Goal: Task Accomplishment & Management: Use online tool/utility

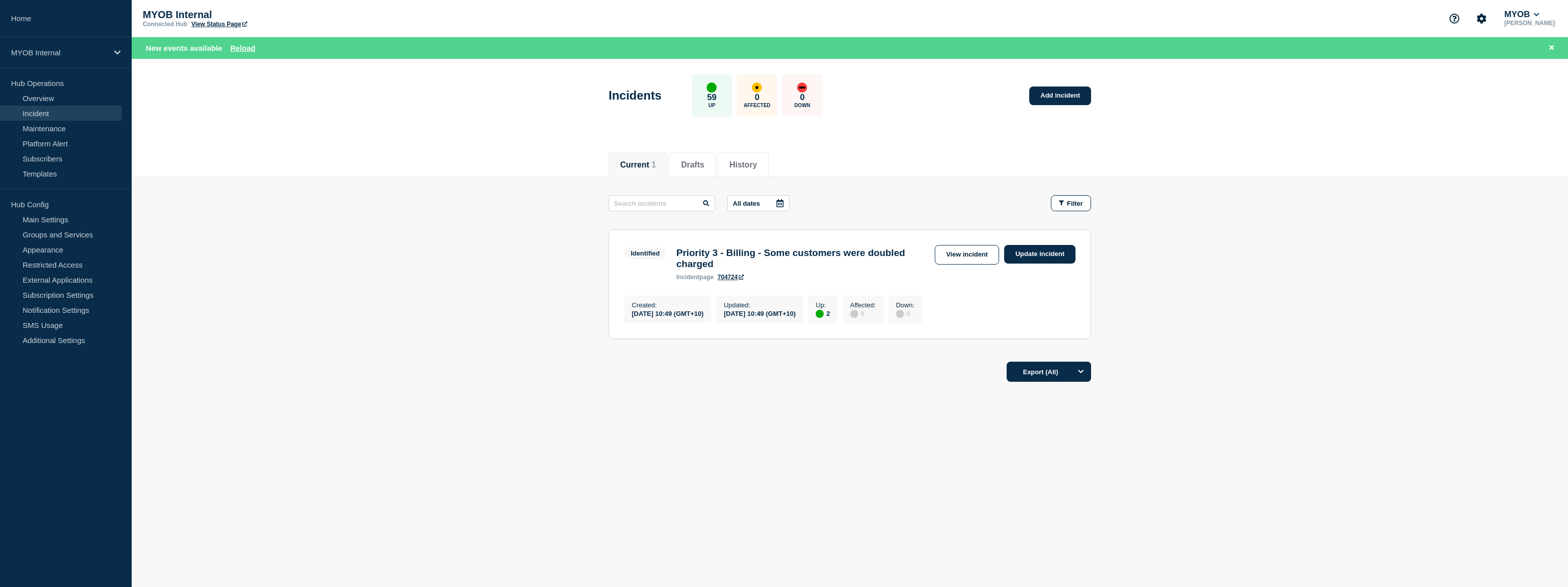
click at [830, 255] on h3 "Priority 3 - Billing - Some customers were doubled charged" at bounding box center [803, 258] width 253 height 22
click at [933, 255] on div "Priority 3 - Billing - Some customers were doubled charged incident page 704724" at bounding box center [803, 264] width 264 height 33
click at [953, 256] on link "View incident" at bounding box center [967, 255] width 65 height 19
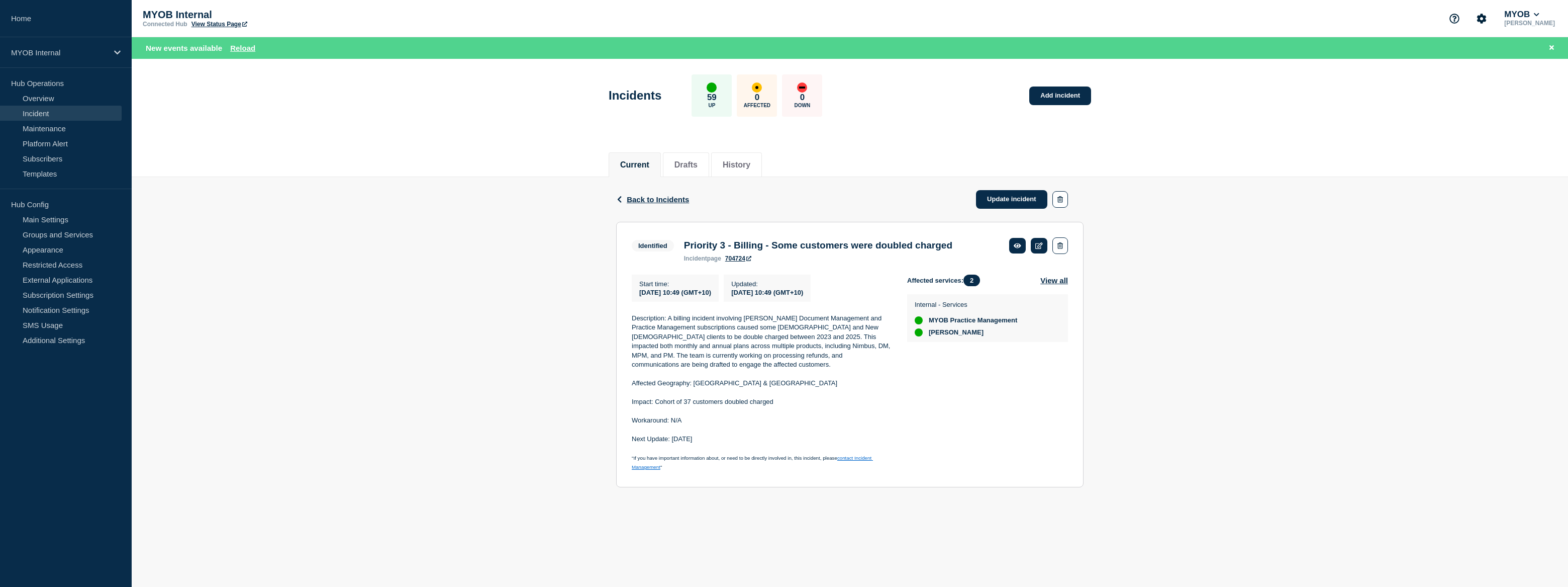
click at [53, 111] on link "Incident" at bounding box center [61, 113] width 122 height 15
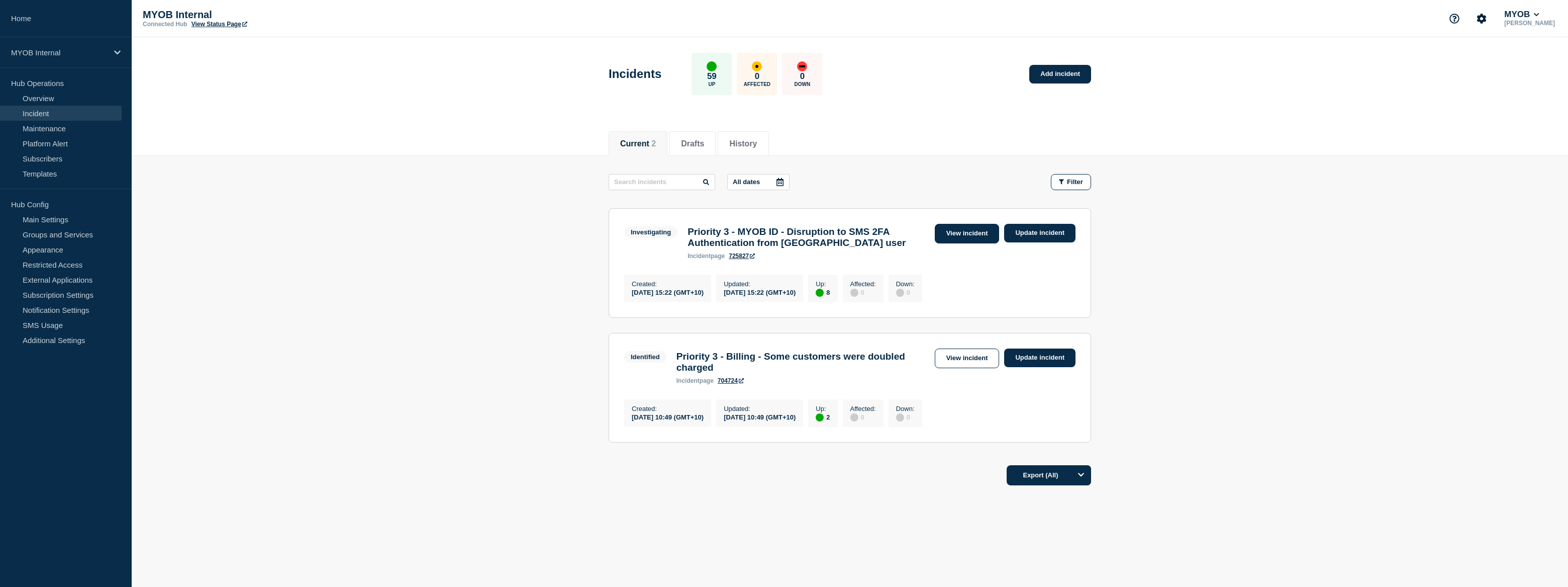
click at [956, 235] on link "View incident" at bounding box center [967, 233] width 65 height 19
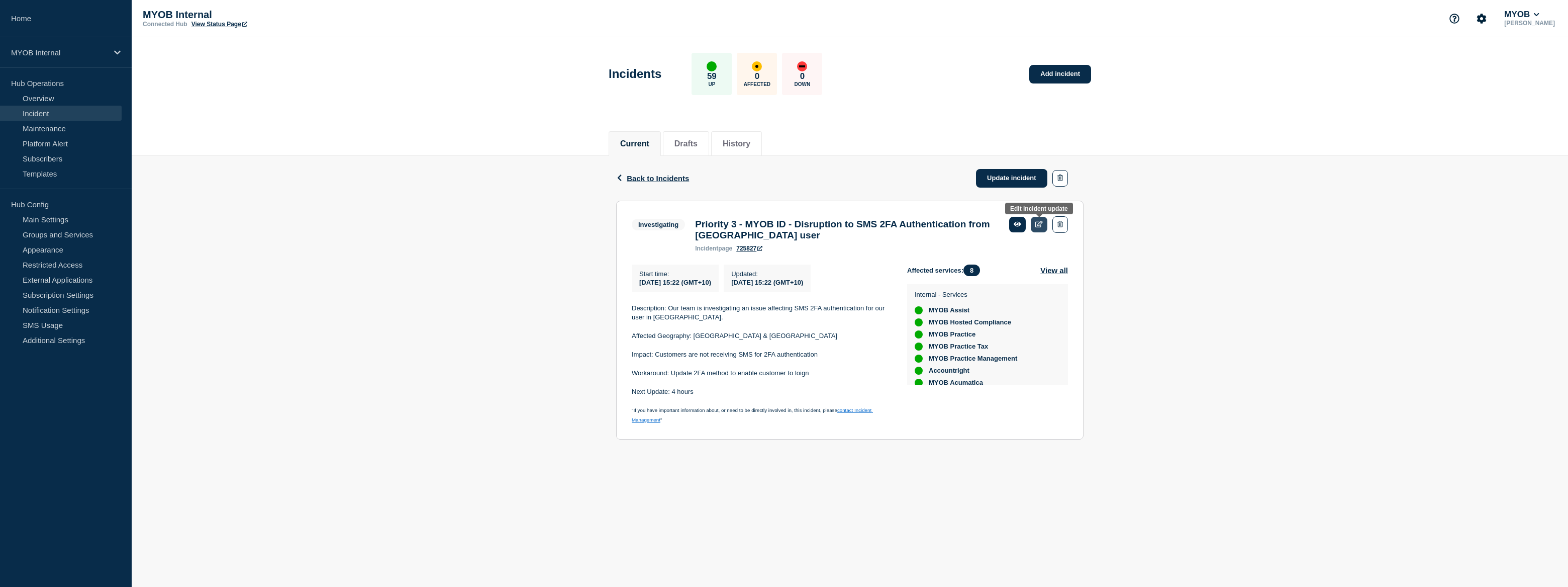
click at [1036, 229] on link at bounding box center [1038, 225] width 16 height 16
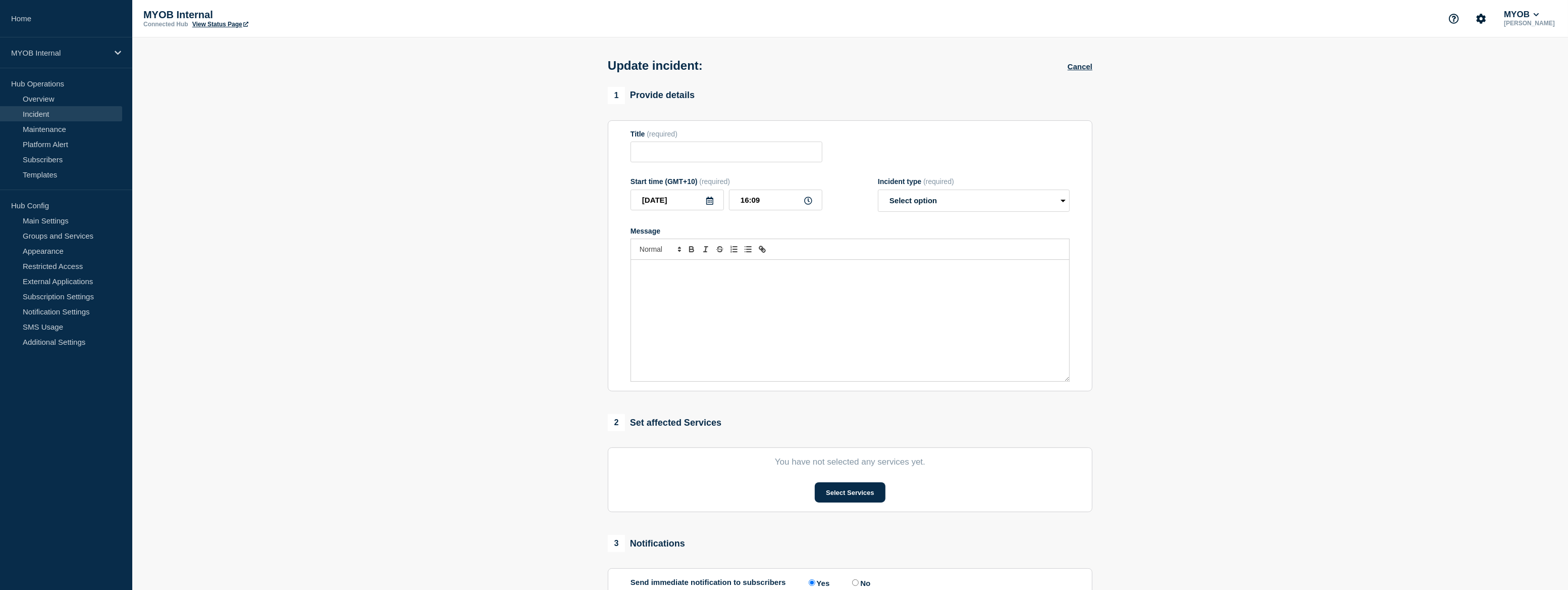
type input "Priority 3 - MYOB ID - Disruption to SMS 2FA Authentication from [GEOGRAPHIC_DA…"
type input "15:22"
select select "investigating"
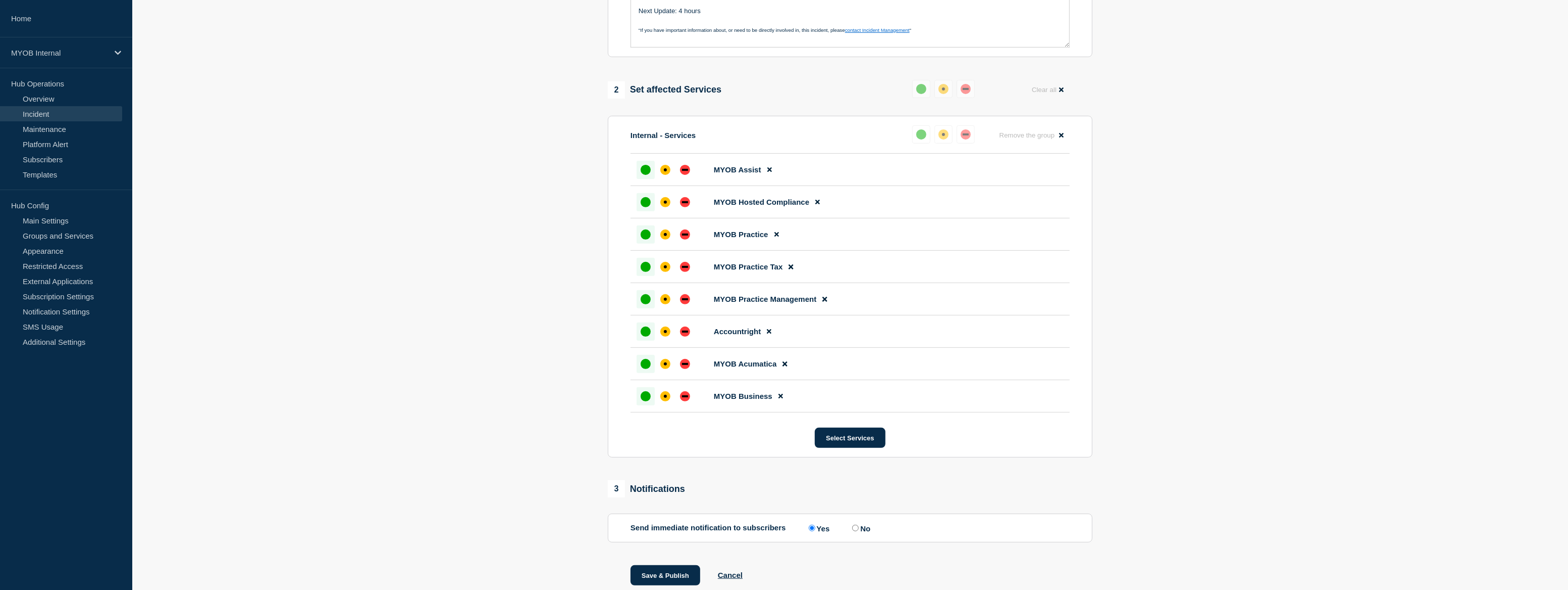
scroll to position [367, 0]
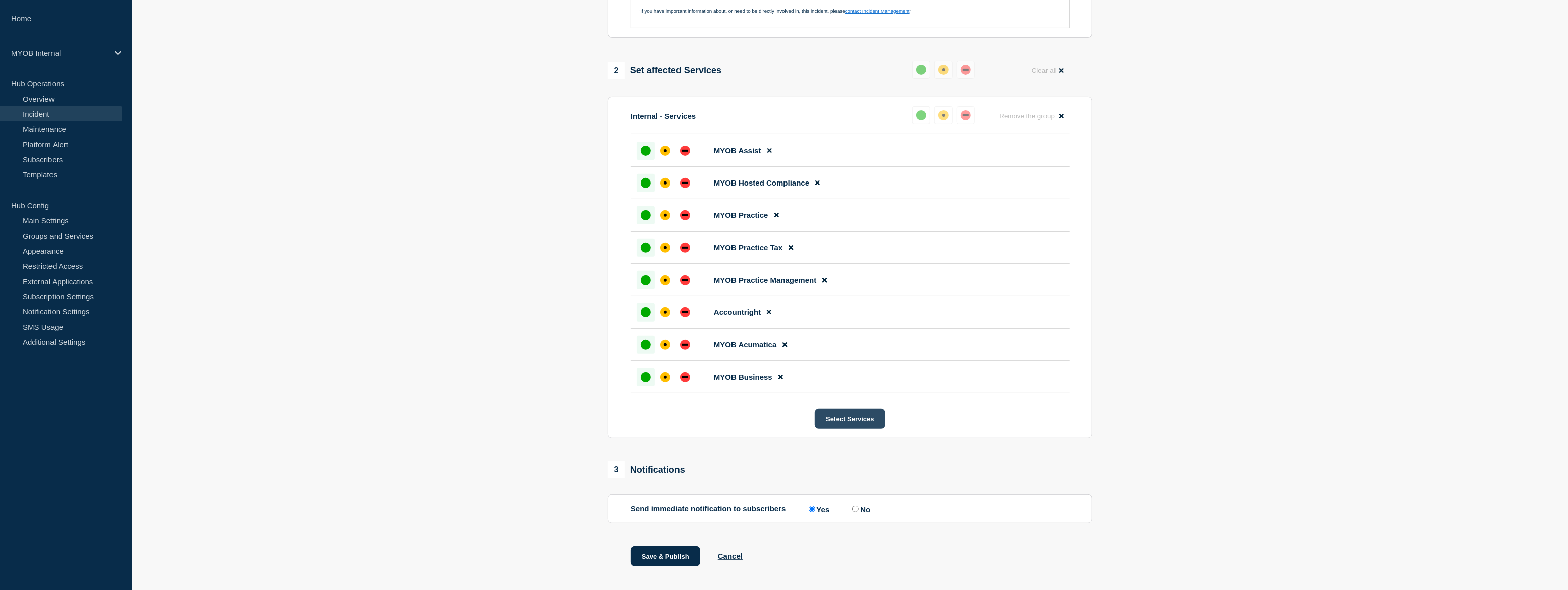
click at [851, 425] on button "Select Services" at bounding box center [850, 418] width 70 height 20
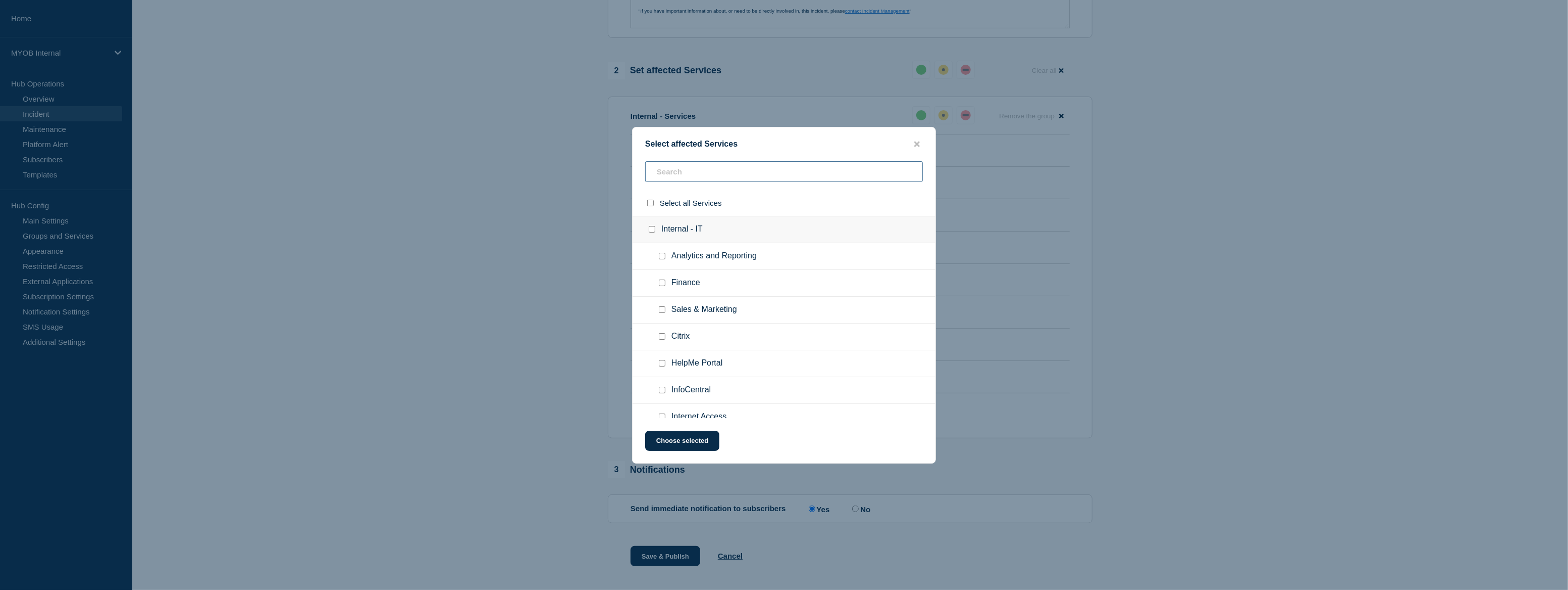
click at [714, 177] on input "text" at bounding box center [784, 171] width 278 height 21
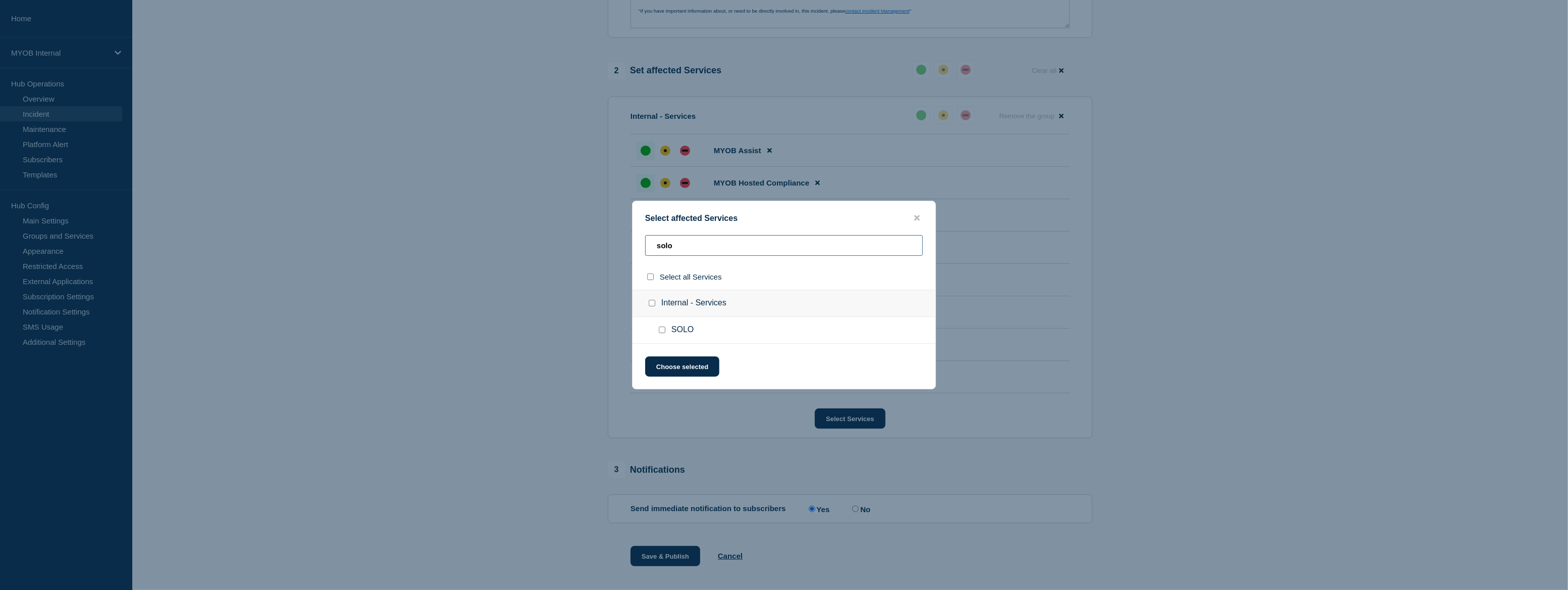
type input "solo"
click at [662, 330] on input "SOLO checkbox" at bounding box center [662, 329] width 7 height 7
checkbox input "true"
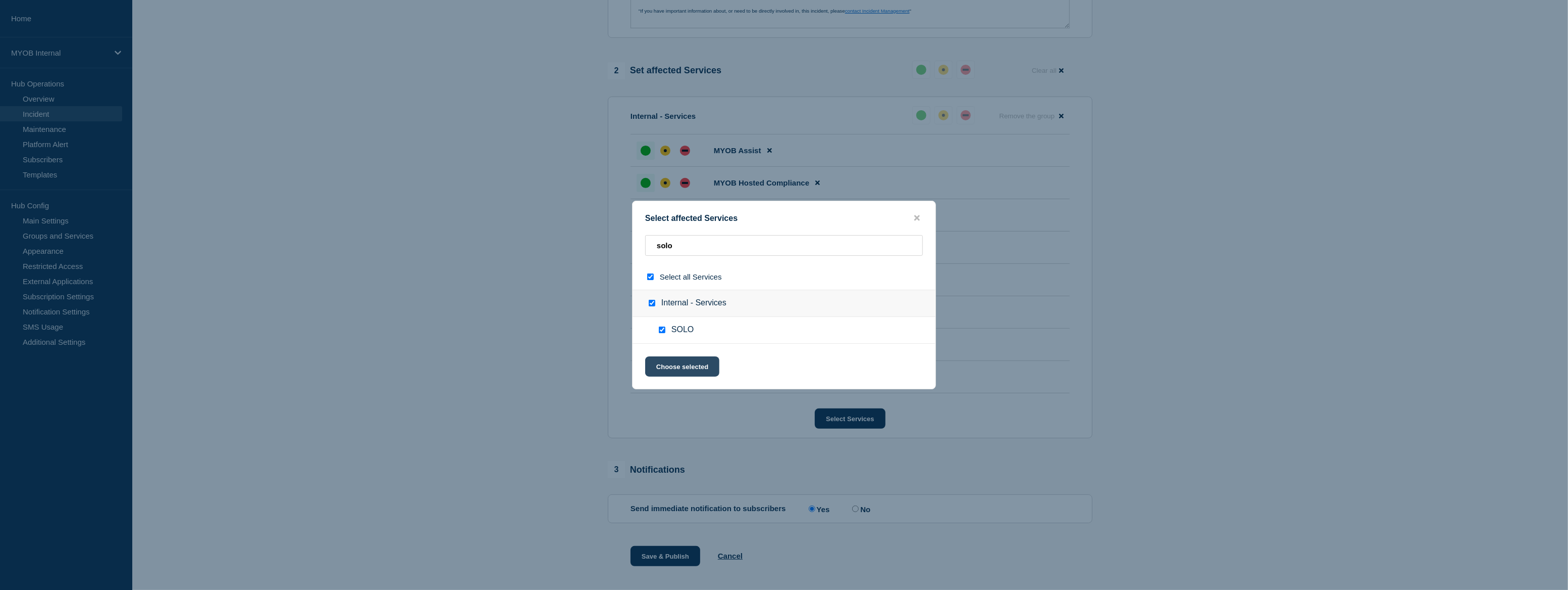
click at [679, 370] on button "Choose selected" at bounding box center [682, 366] width 74 height 20
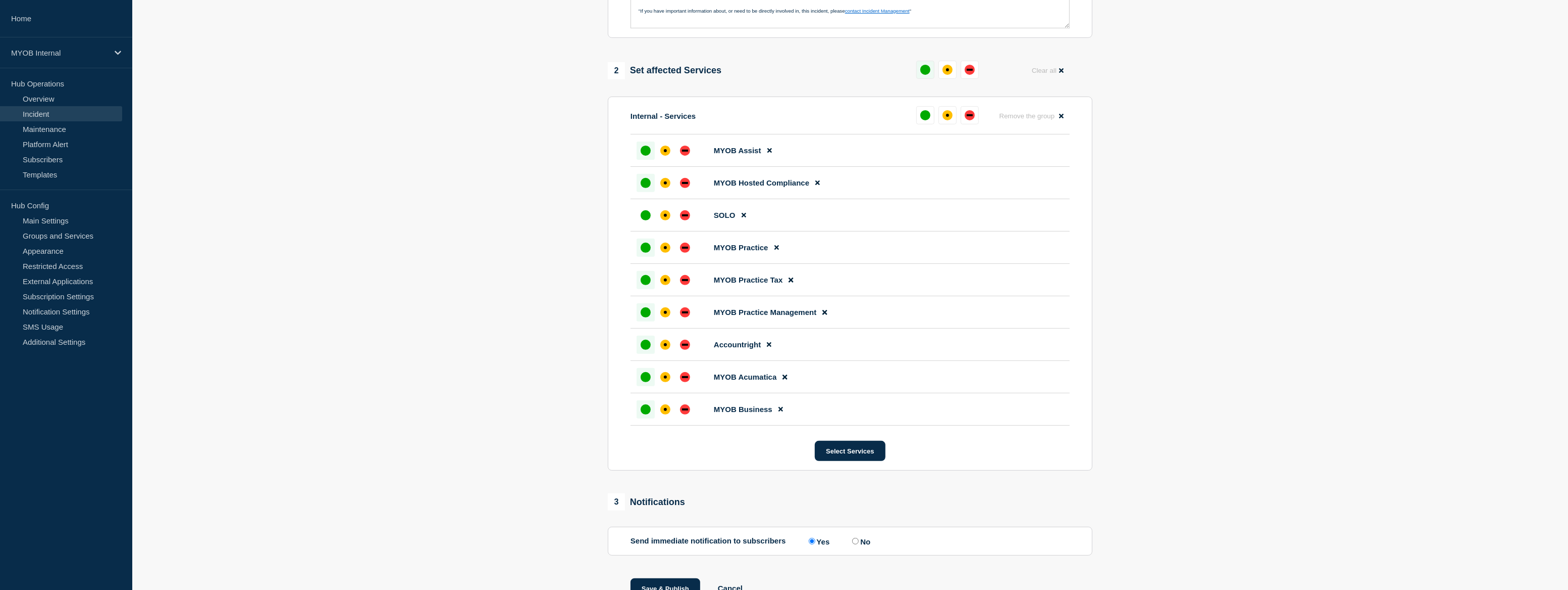
click at [928, 75] on div "up" at bounding box center [925, 70] width 10 height 10
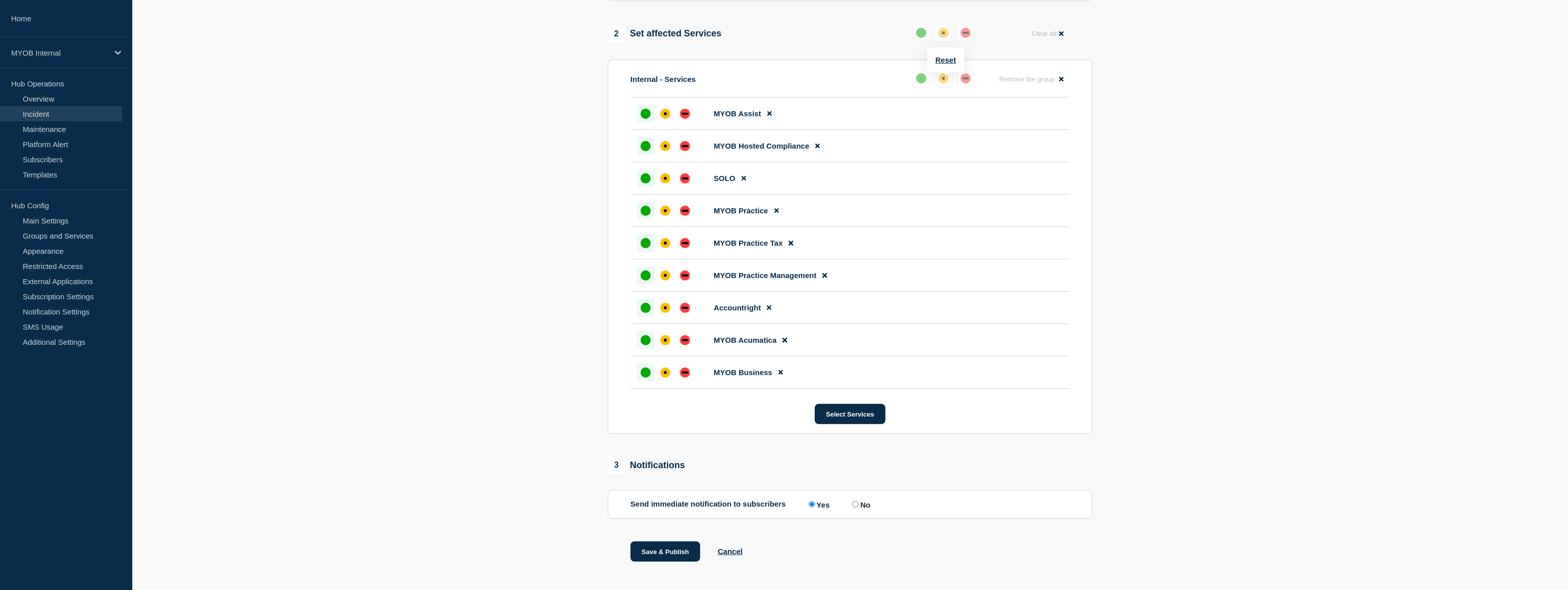
scroll to position [419, 0]
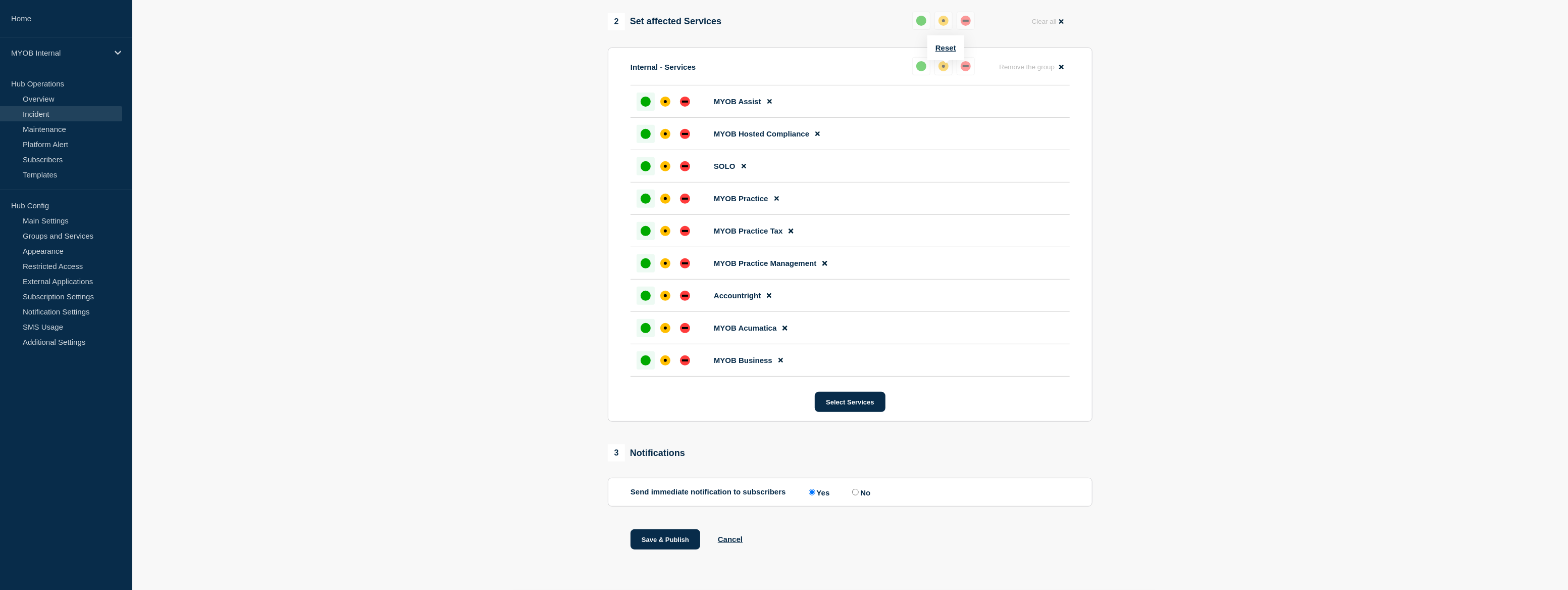
click at [853, 491] on label "No" at bounding box center [860, 492] width 21 height 10
click at [853, 491] on input "No" at bounding box center [856, 491] width 7 height 7
radio input "true"
radio input "false"
click at [670, 539] on button "Save & Publish" at bounding box center [665, 539] width 70 height 20
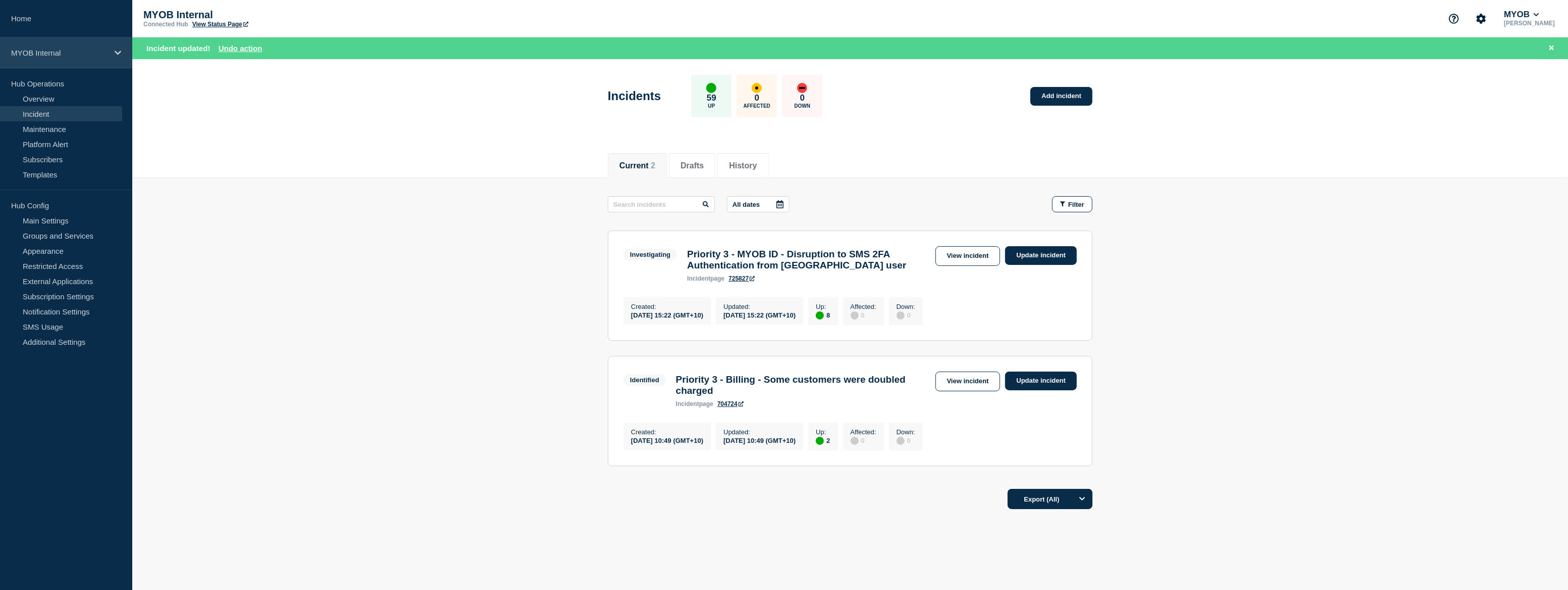
click at [57, 60] on div "MYOB Internal" at bounding box center [66, 53] width 132 height 31
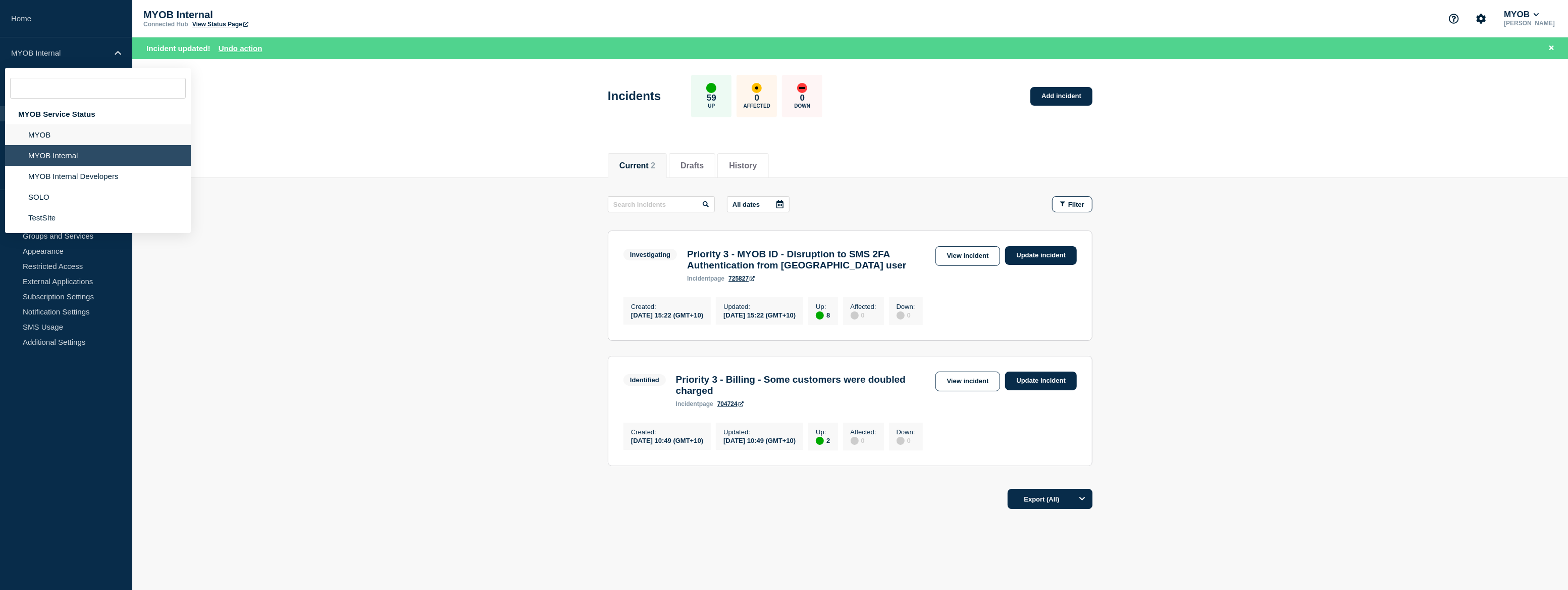
click at [65, 136] on li "MYOB" at bounding box center [98, 135] width 186 height 21
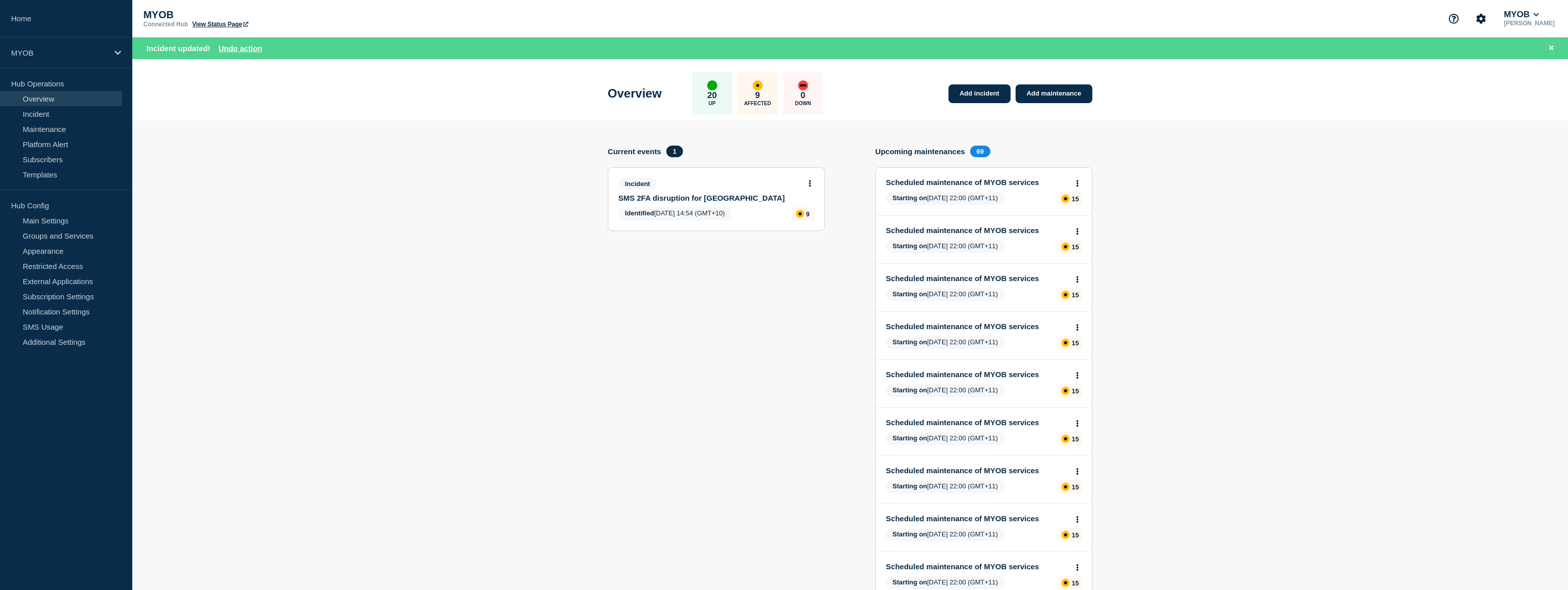
click at [720, 199] on link "SMS 2FA disruption for [GEOGRAPHIC_DATA]" at bounding box center [709, 198] width 182 height 9
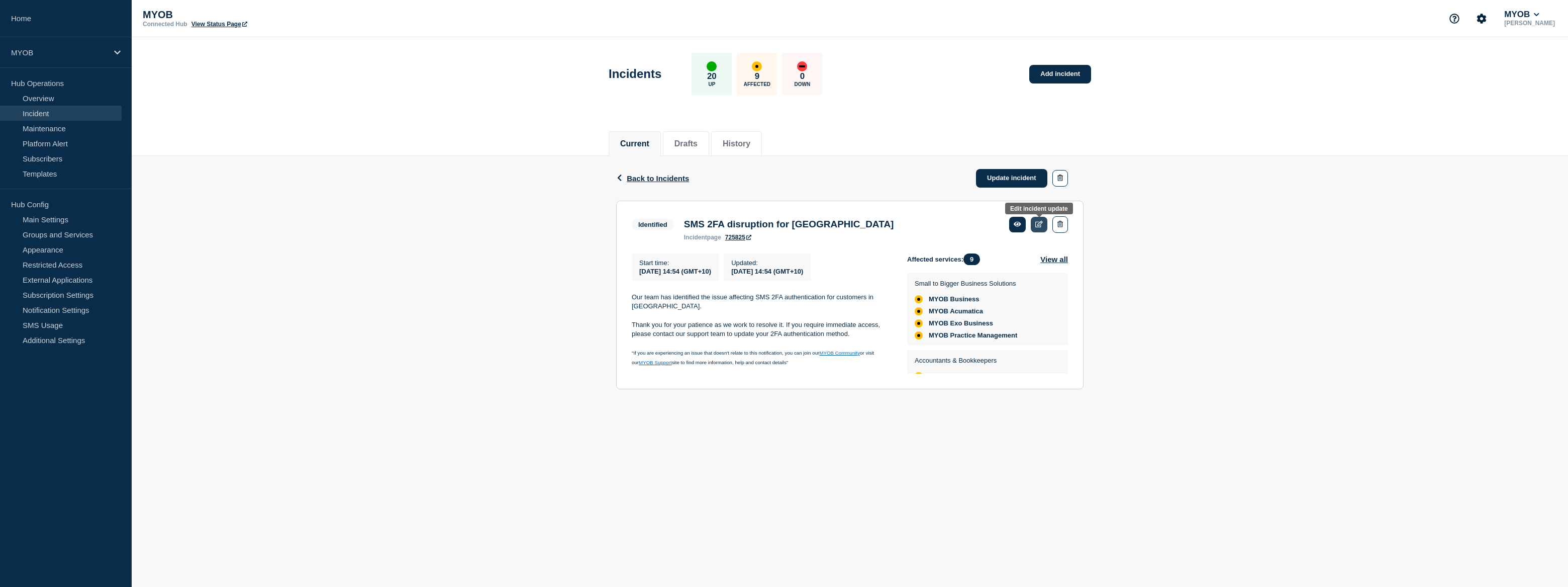
click at [1038, 225] on icon at bounding box center [1039, 223] width 7 height 7
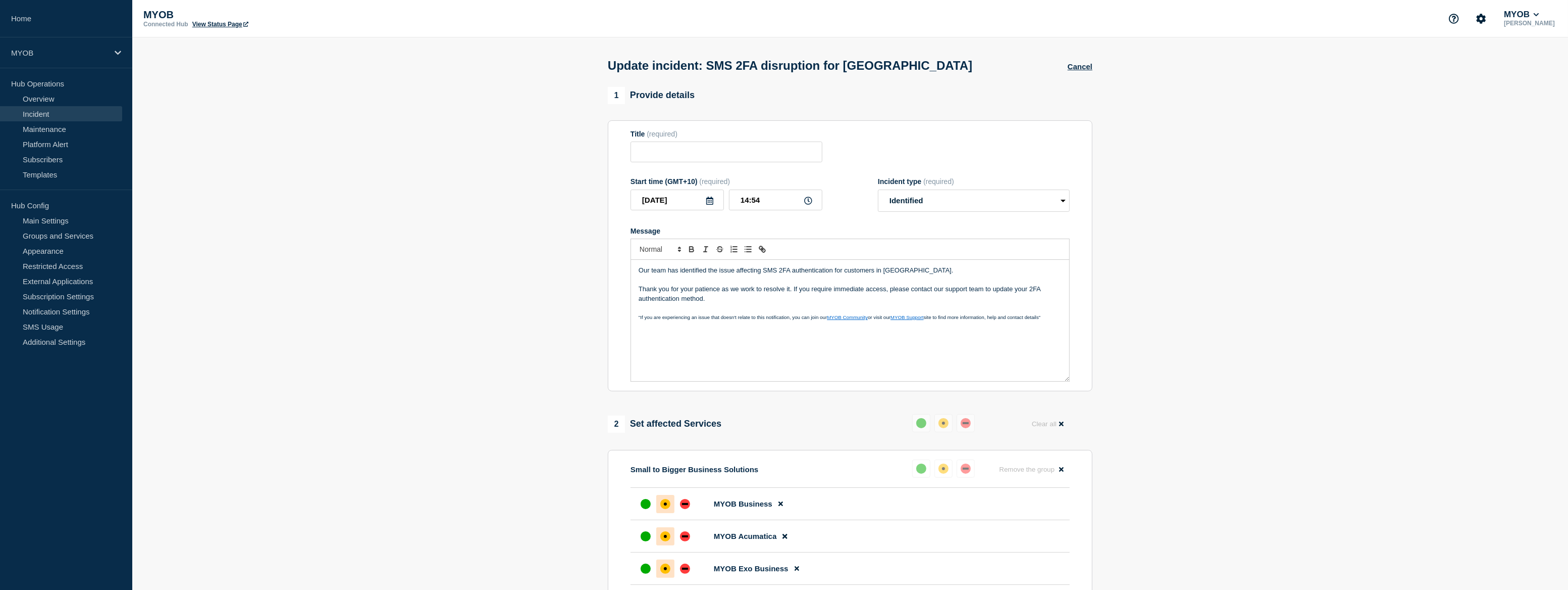
type input "SMS 2FA disruption for [GEOGRAPHIC_DATA]"
type input "14:54"
select select "identified"
radio input "false"
radio input "true"
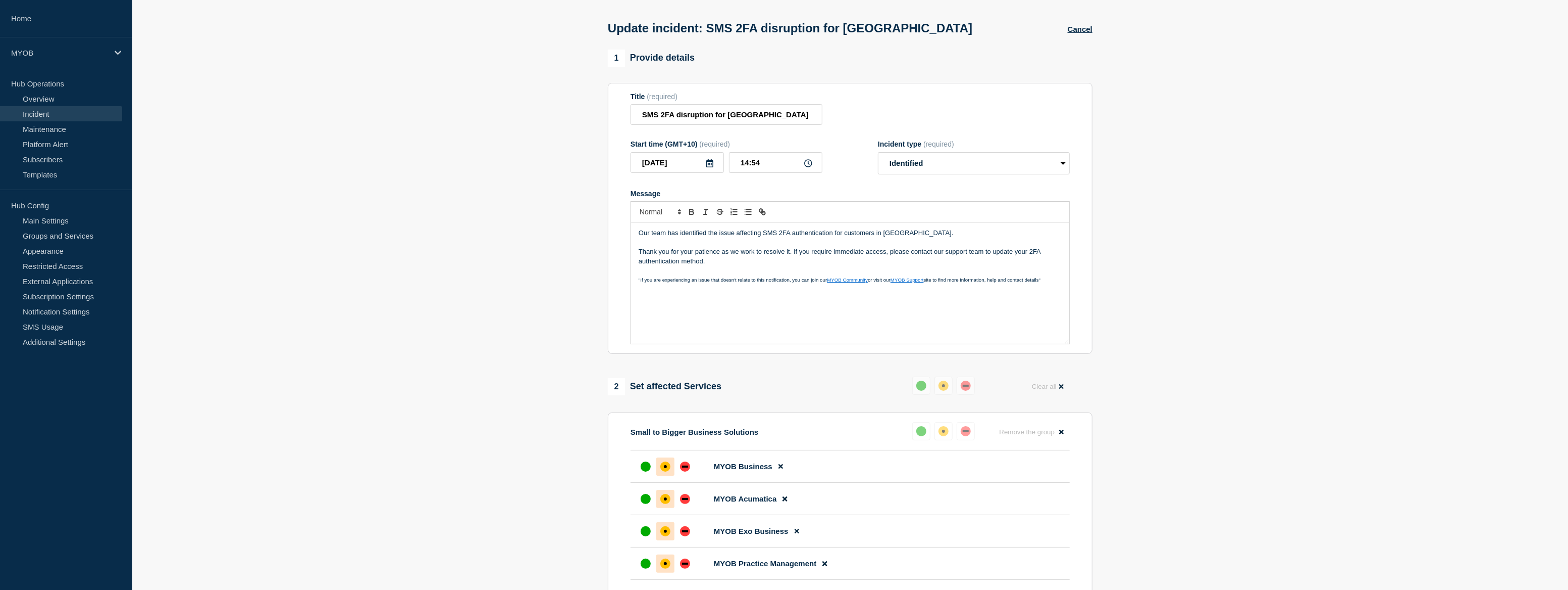
scroll to position [45, 0]
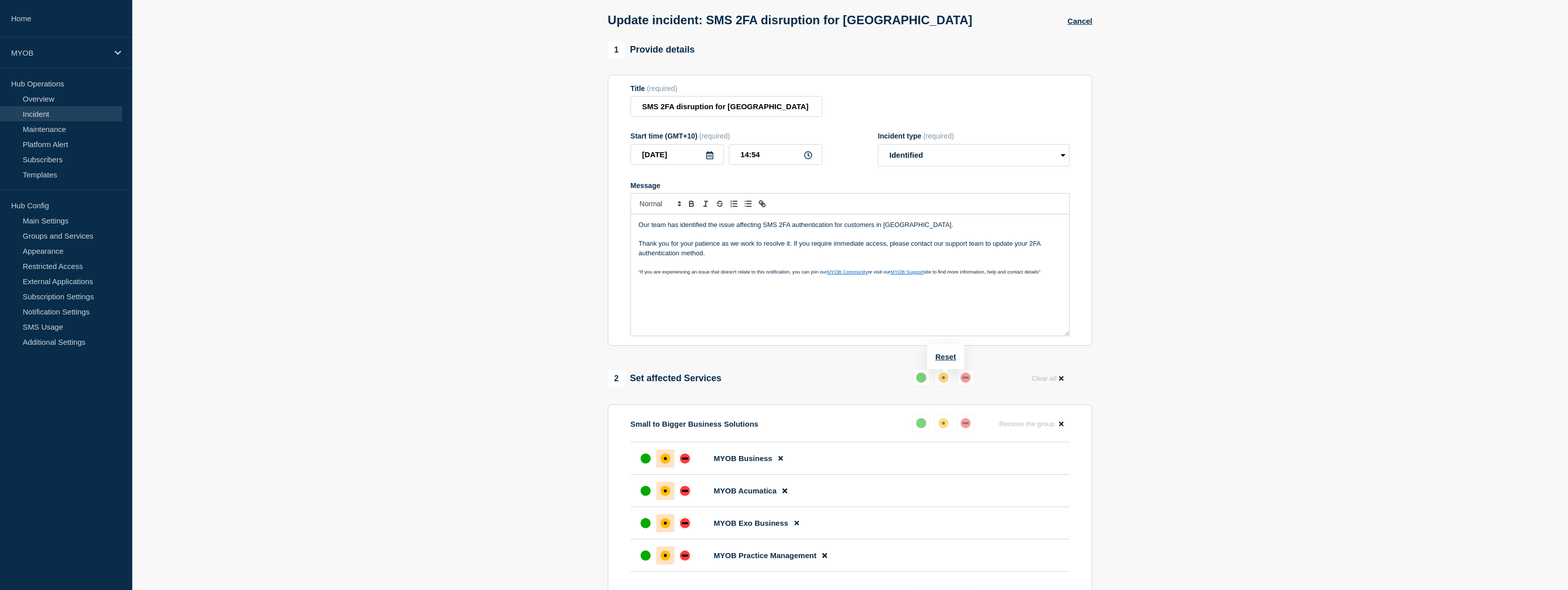
click at [923, 380] on div "up" at bounding box center [922, 377] width 10 height 10
click at [947, 379] on div "affected" at bounding box center [944, 377] width 10 height 10
click at [944, 377] on div "affected" at bounding box center [944, 377] width 10 height 10
click at [919, 379] on div "up" at bounding box center [922, 377] width 10 height 10
click at [948, 382] on div "affected" at bounding box center [944, 377] width 10 height 10
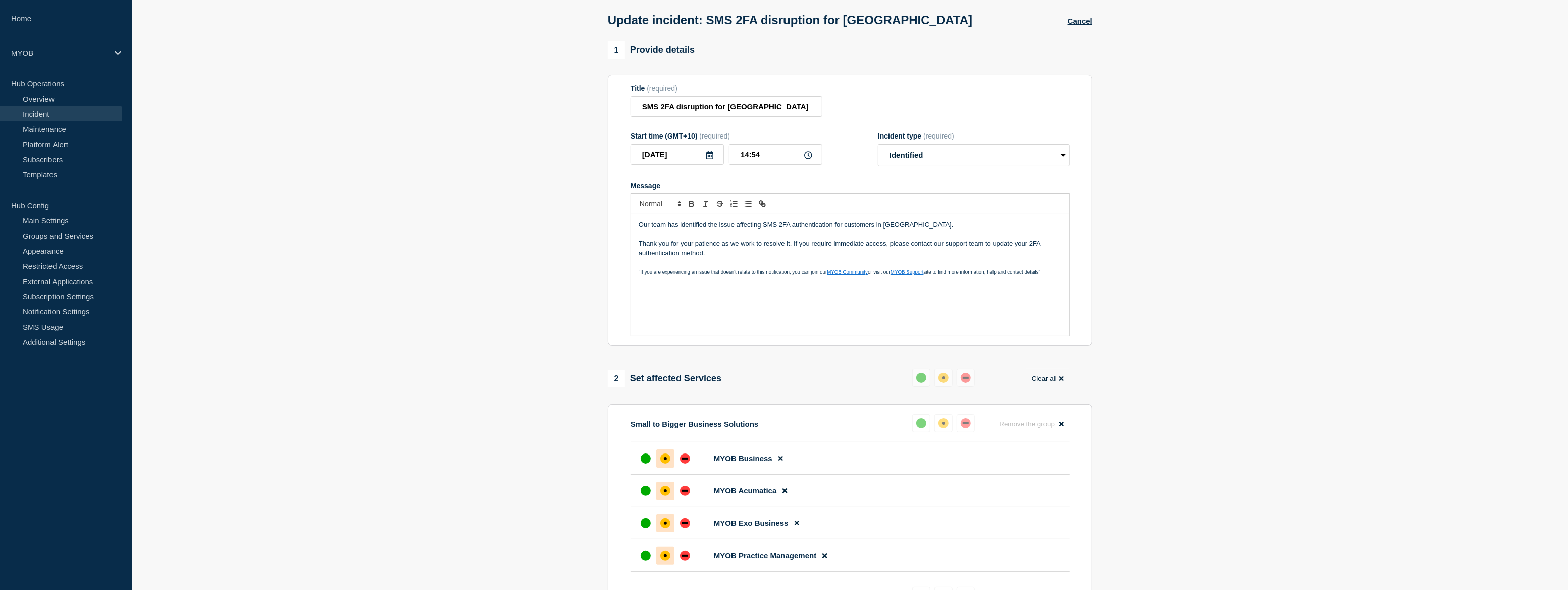
click at [1046, 379] on button "Clear all" at bounding box center [1048, 378] width 44 height 20
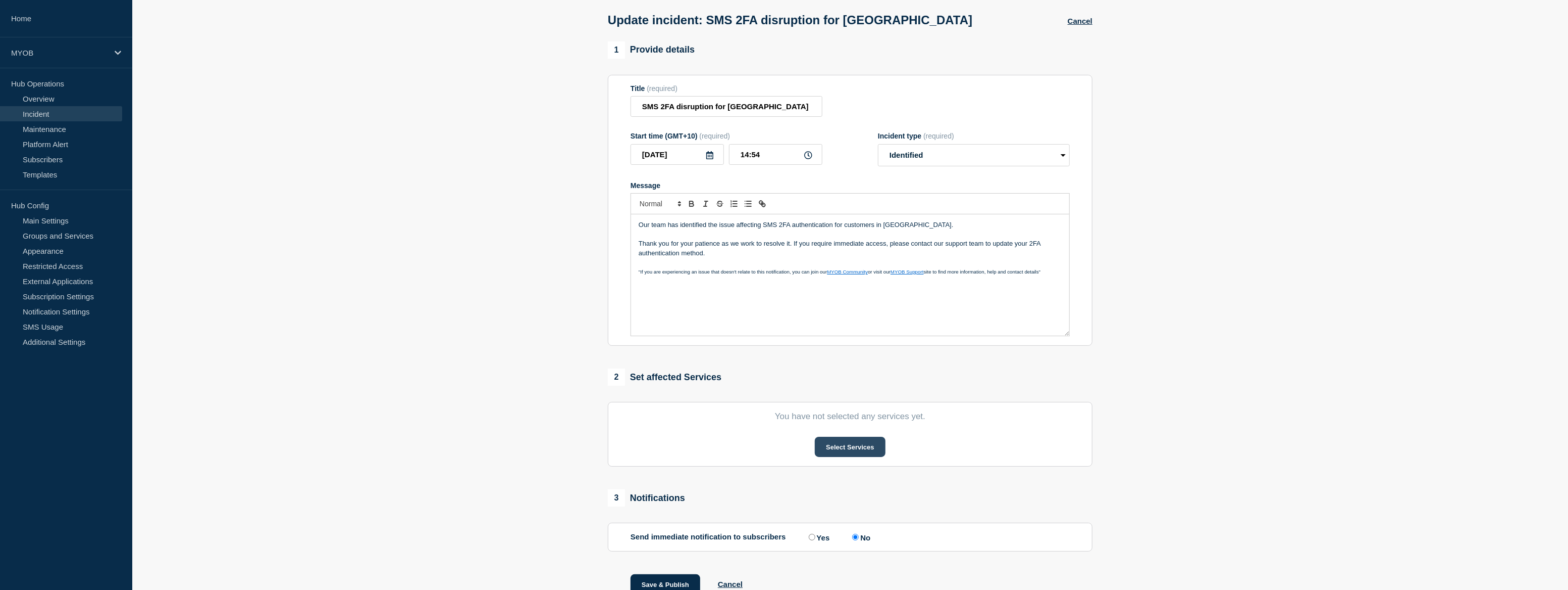
click at [867, 454] on button "Select Services" at bounding box center [850, 446] width 70 height 20
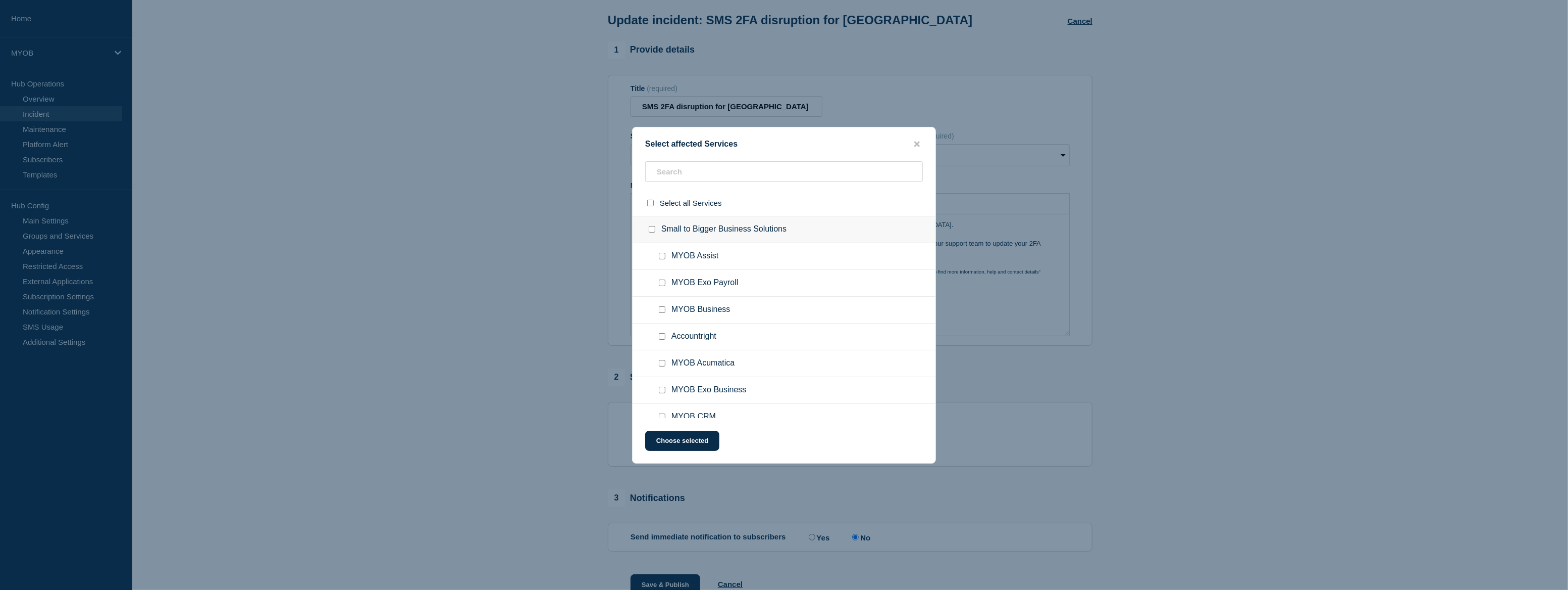
click at [660, 312] on input "MYOB Business checkbox" at bounding box center [662, 309] width 7 height 7
checkbox input "true"
click at [662, 259] on input "MYOB Assist checkbox" at bounding box center [662, 256] width 7 height 7
checkbox input "true"
click at [662, 320] on input "MYOB Acumatica checkbox" at bounding box center [662, 318] width 7 height 7
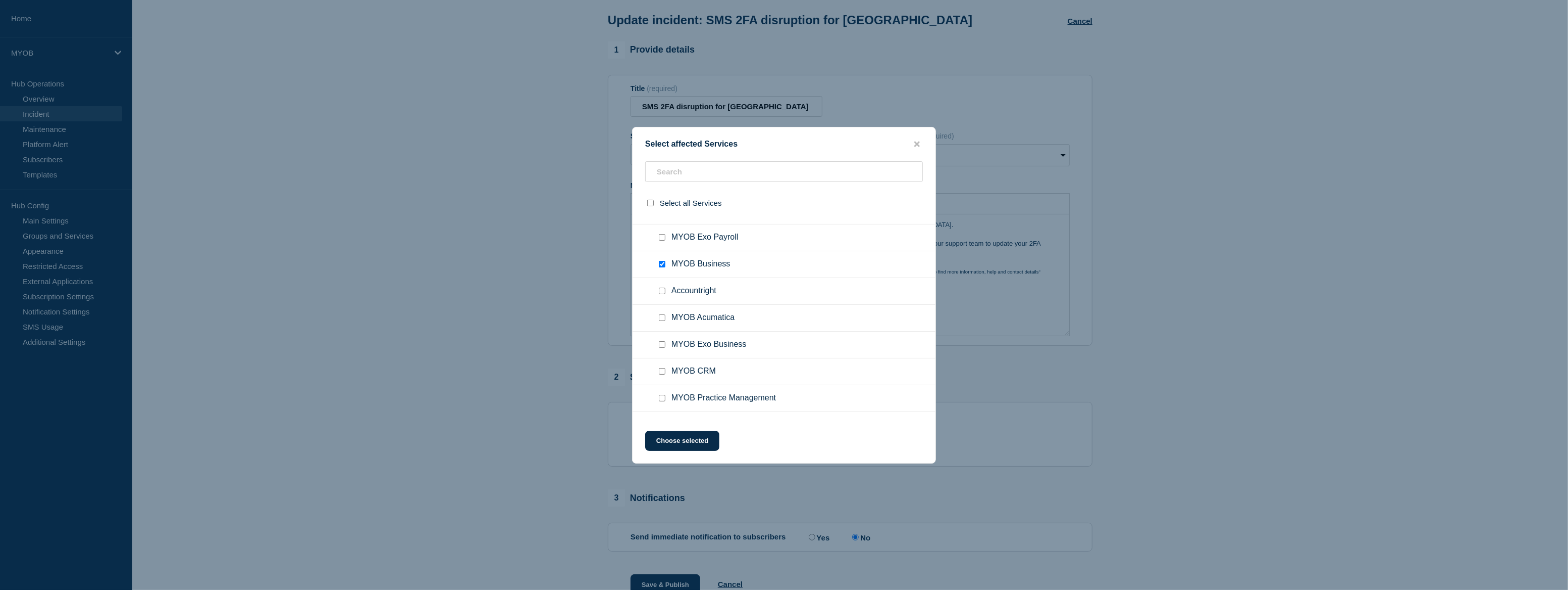
checkbox input "true"
click at [662, 293] on input "Accountright checkbox" at bounding box center [662, 291] width 7 height 7
checkbox input "true"
click at [662, 359] on input "MYOB Practice Tax checkbox" at bounding box center [662, 355] width 7 height 7
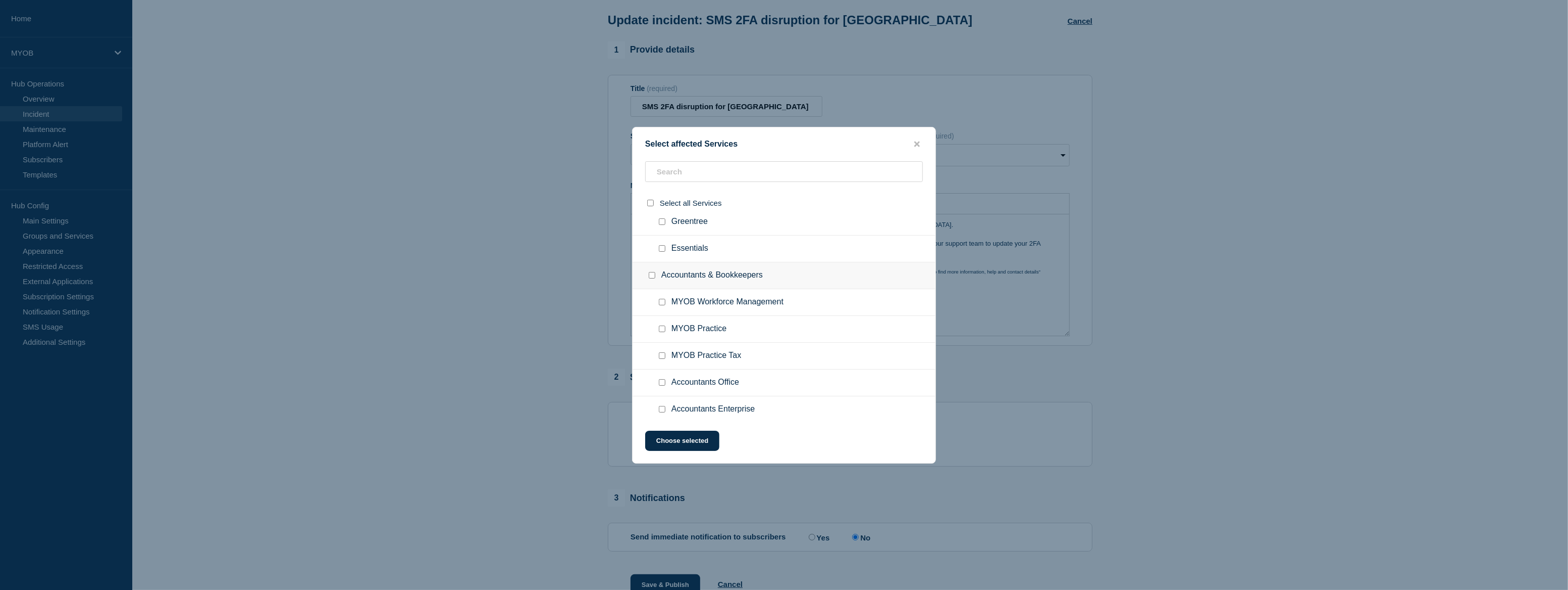
checkbox input "true"
click at [662, 331] on input "MYOB Practice checkbox" at bounding box center [662, 329] width 7 height 7
checkbox input "true"
click at [662, 346] on input "MYOB Hosted Compliance checkbox" at bounding box center [662, 343] width 7 height 7
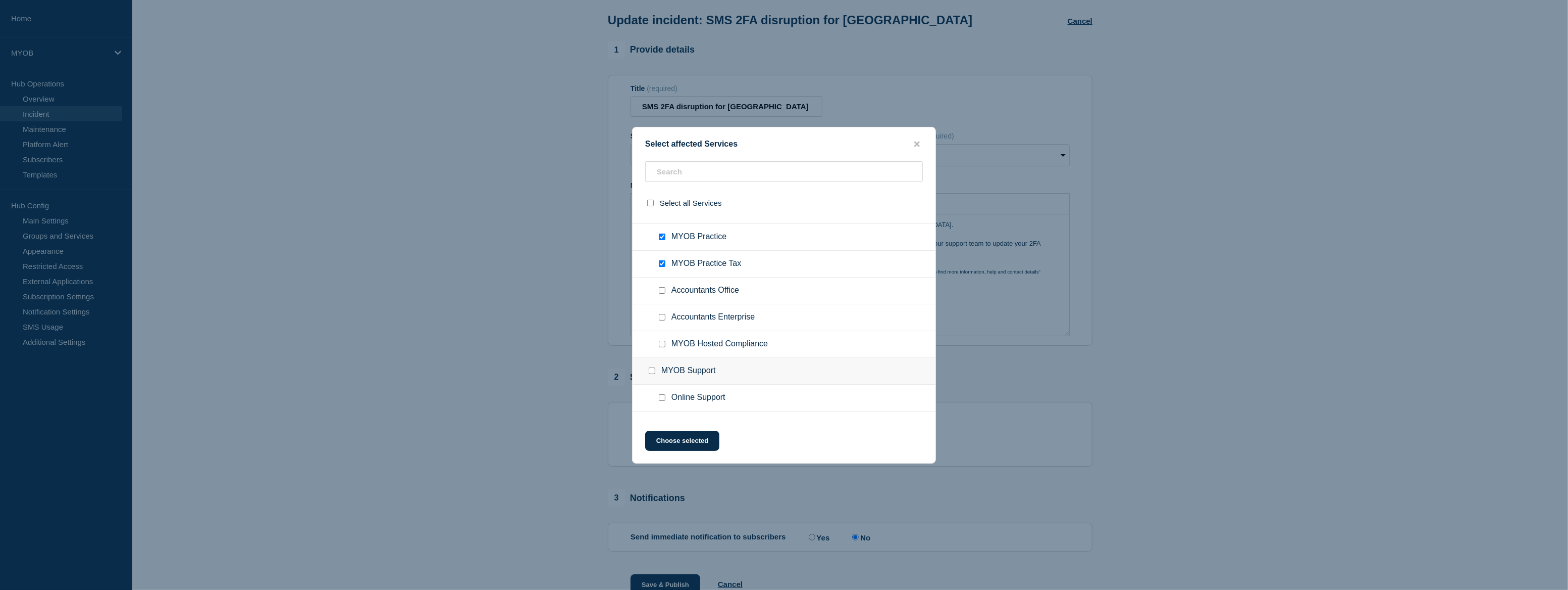
checkbox input "true"
click at [660, 374] on input "SOLO APP checkbox" at bounding box center [662, 370] width 7 height 7
checkbox input "true"
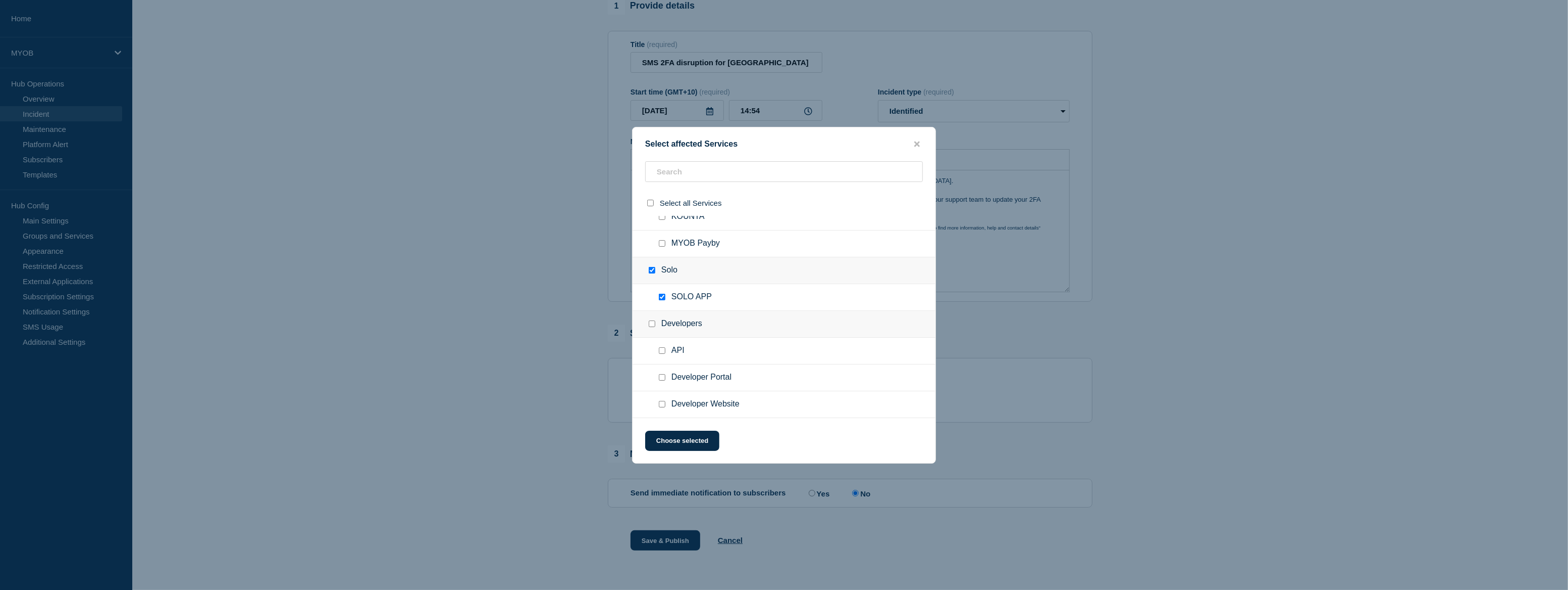
scroll to position [94, 0]
click at [692, 444] on button "Choose selected" at bounding box center [682, 440] width 74 height 20
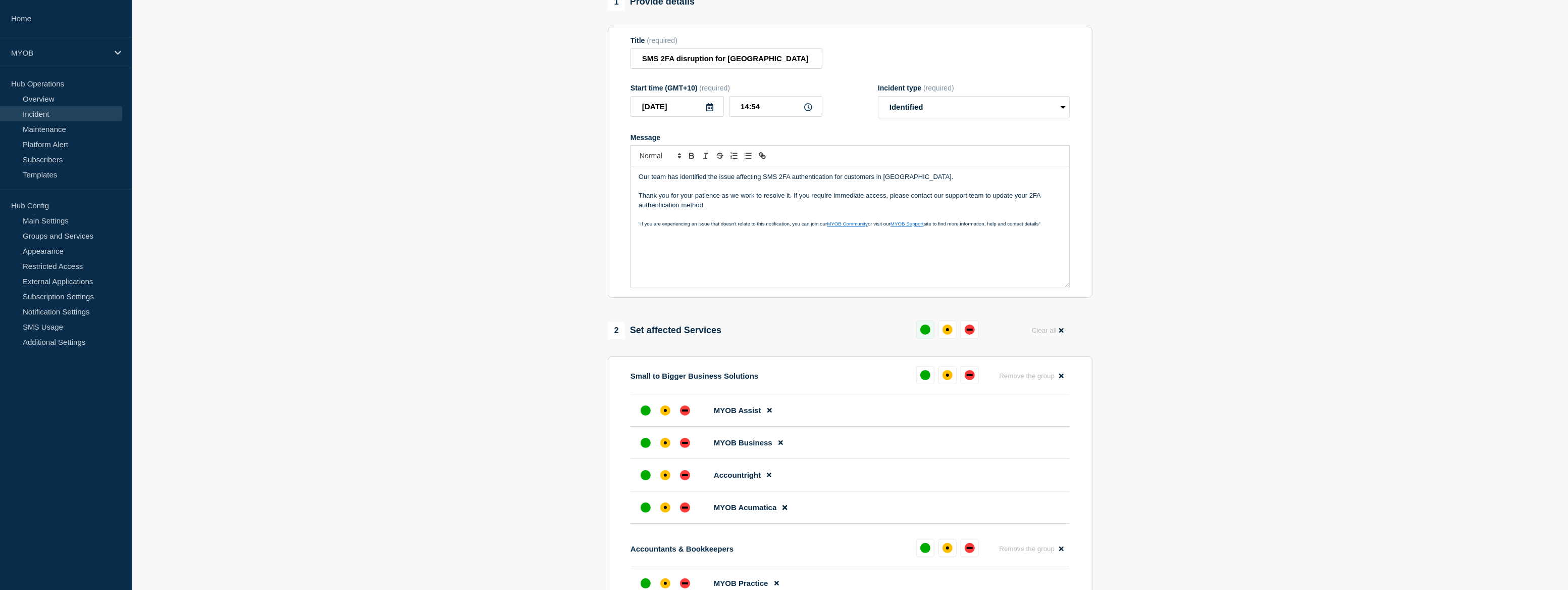
click at [921, 330] on div "up" at bounding box center [925, 329] width 10 height 10
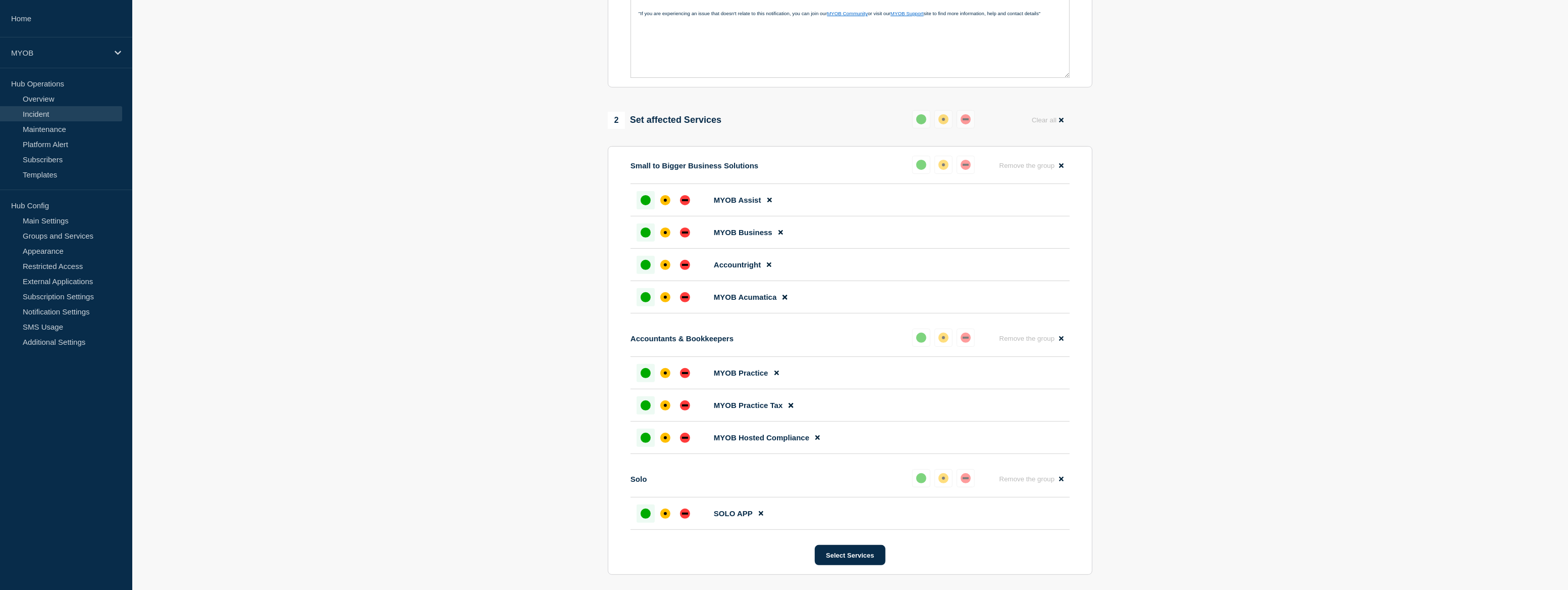
scroll to position [457, 0]
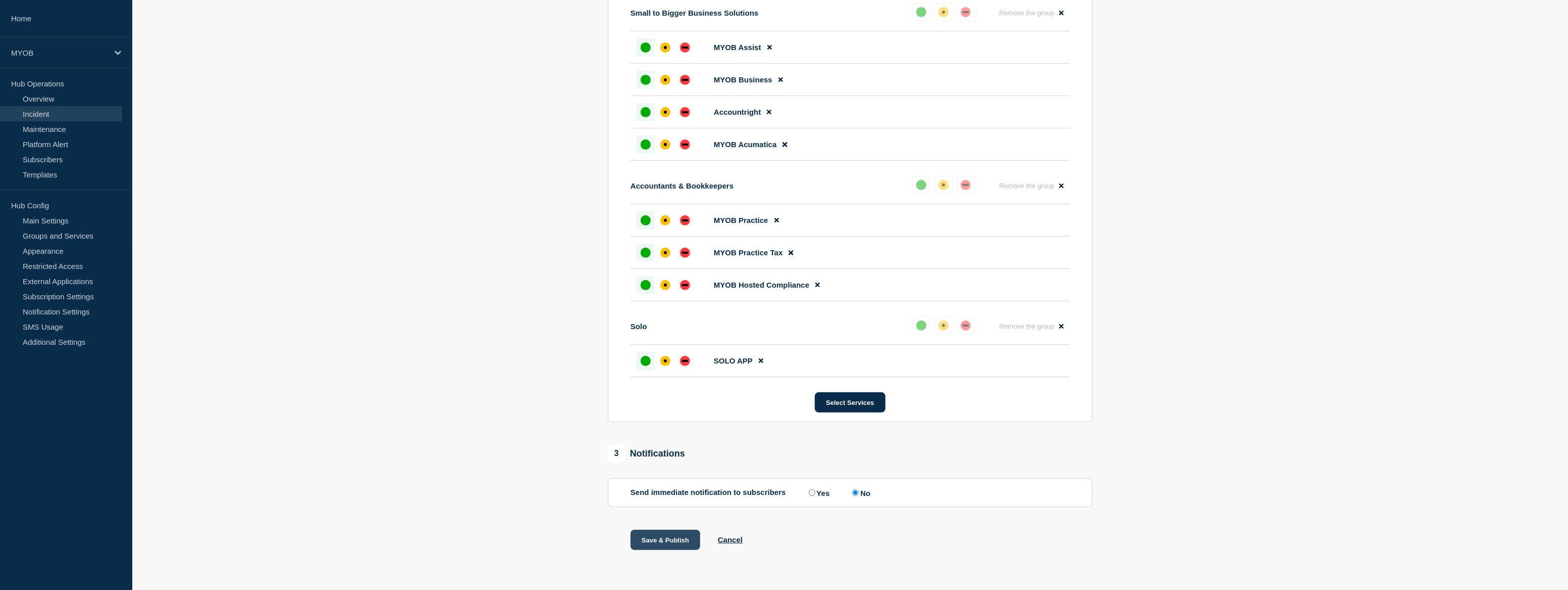
click at [673, 546] on button "Save & Publish" at bounding box center [665, 539] width 70 height 20
